Goal: Transaction & Acquisition: Purchase product/service

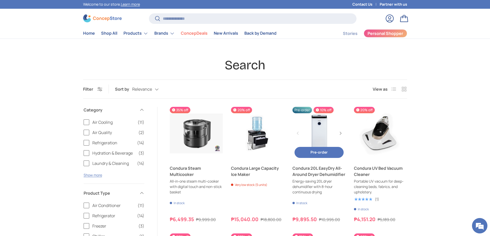
click at [325, 129] on link "Condura 20L EasyDry All-Around Dryer Dehumidifier" at bounding box center [318, 133] width 53 height 53
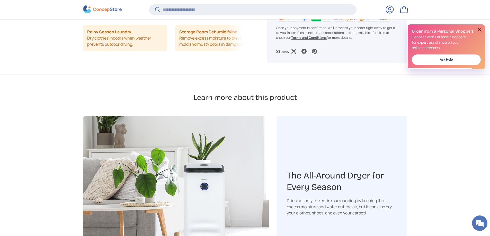
scroll to position [564, 0]
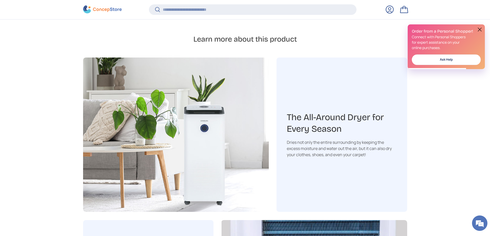
click at [478, 31] on button at bounding box center [479, 29] width 6 height 6
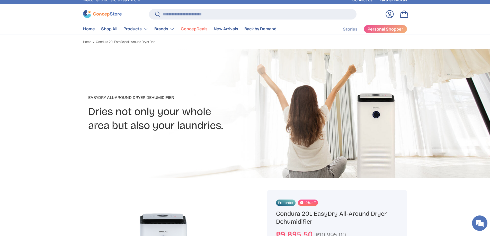
scroll to position [0, 0]
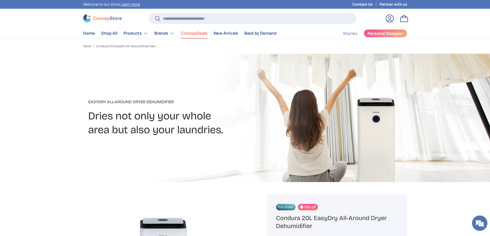
click at [188, 33] on link "ConcepDeals" at bounding box center [194, 33] width 27 height 10
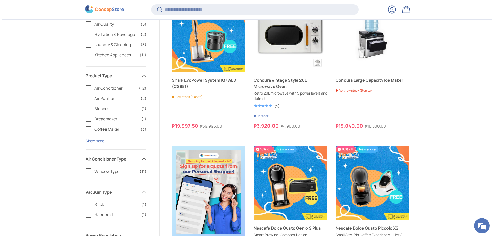
scroll to position [410, 0]
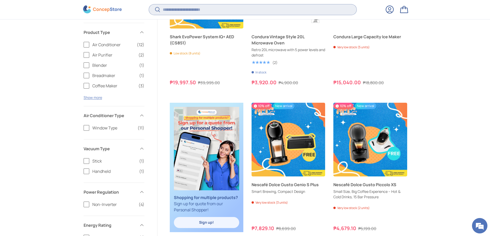
drag, startPoint x: 197, startPoint y: 12, endPoint x: 197, endPoint y: 15, distance: 3.3
click at [197, 14] on input "Search" at bounding box center [252, 9] width 207 height 11
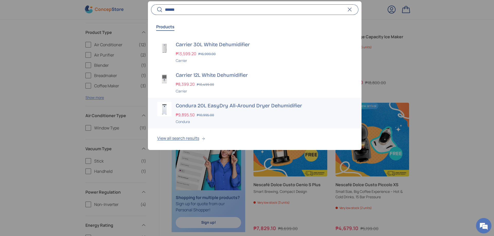
scroll to position [0, 0]
type input "******"
click at [191, 138] on button "View all search results" at bounding box center [254, 140] width 213 height 22
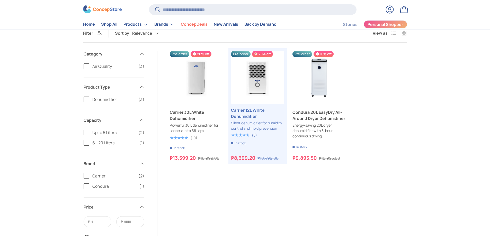
scroll to position [51, 0]
